Goal: Information Seeking & Learning: Learn about a topic

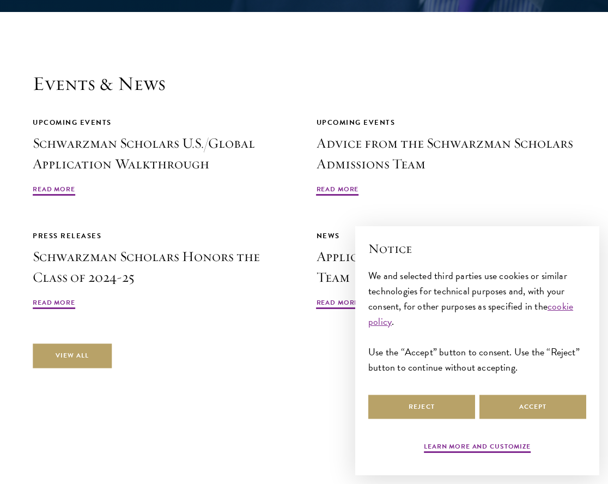
scroll to position [2461, 0]
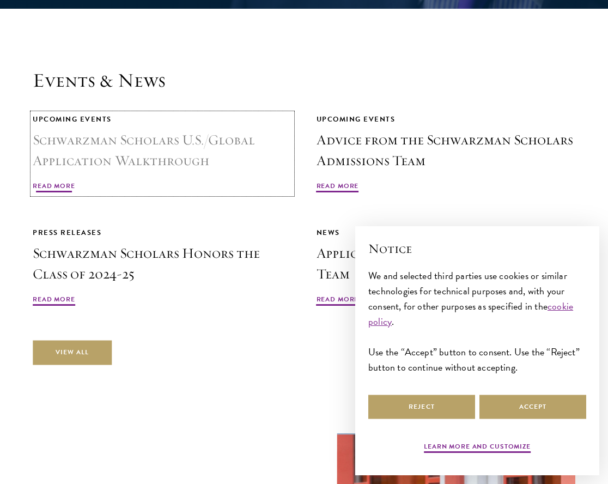
click at [65, 182] on span "Read More" at bounding box center [54, 187] width 42 height 13
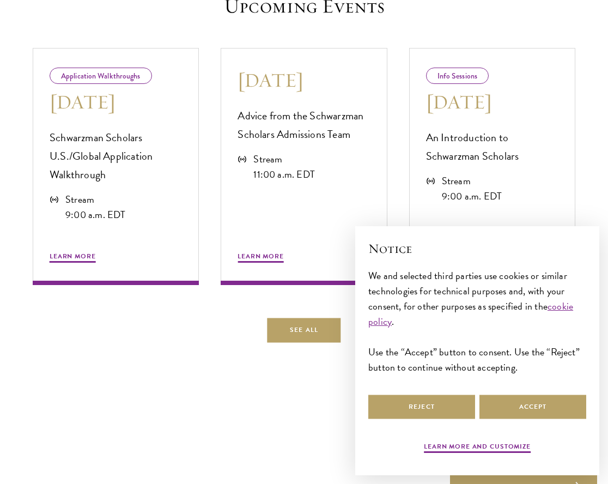
scroll to position [498, 0]
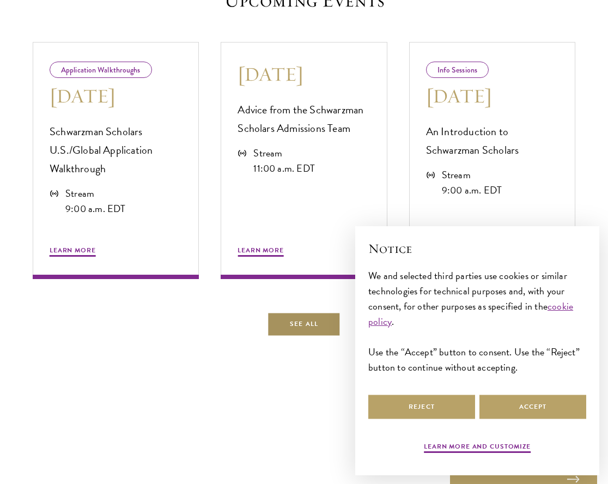
click at [307, 318] on link "See All" at bounding box center [304, 323] width 74 height 25
